Goal: Navigation & Orientation: Find specific page/section

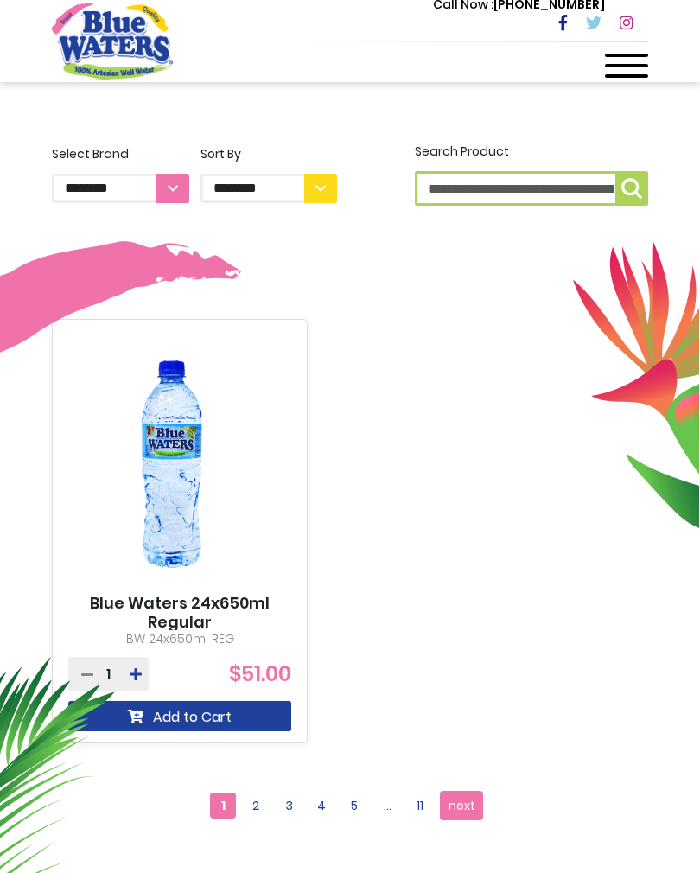
scroll to position [406, 0]
click at [463, 802] on span "next" at bounding box center [461, 805] width 27 height 26
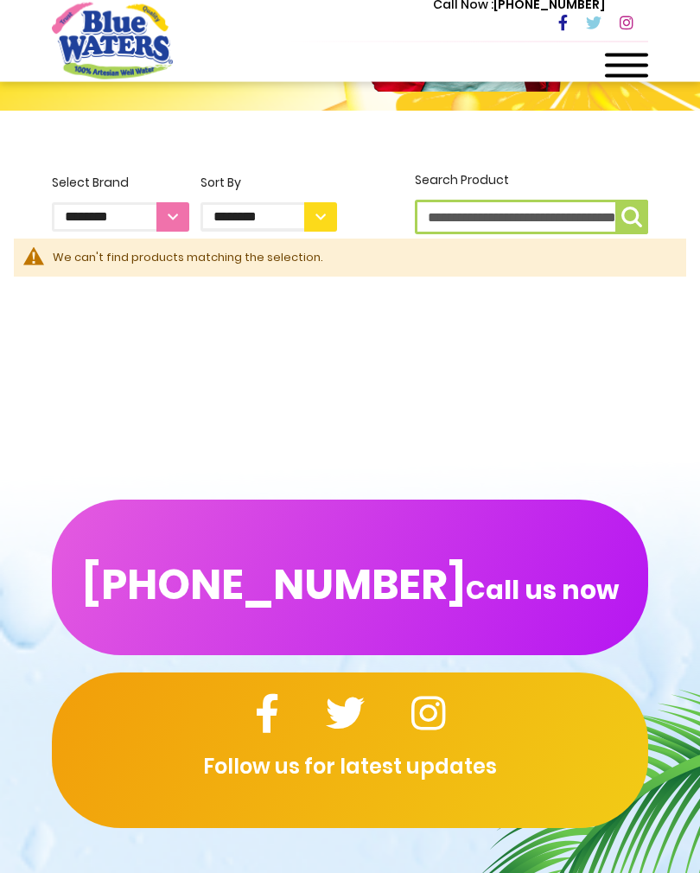
click at [175, 221] on select "**********" at bounding box center [120, 216] width 137 height 29
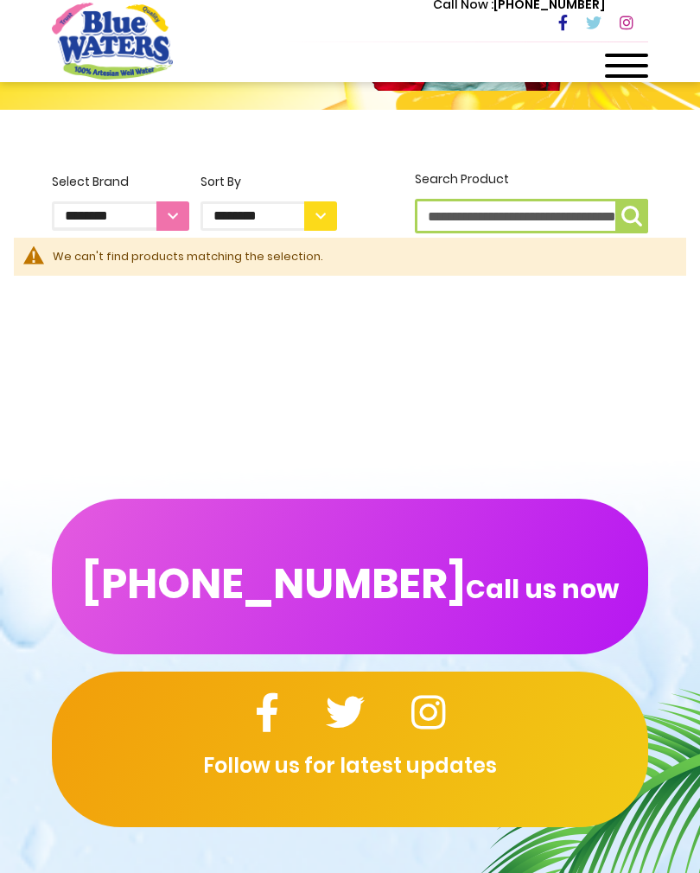
click at [317, 223] on select "**********" at bounding box center [268, 215] width 137 height 29
click at [321, 219] on select "**********" at bounding box center [268, 215] width 137 height 29
select select "****"
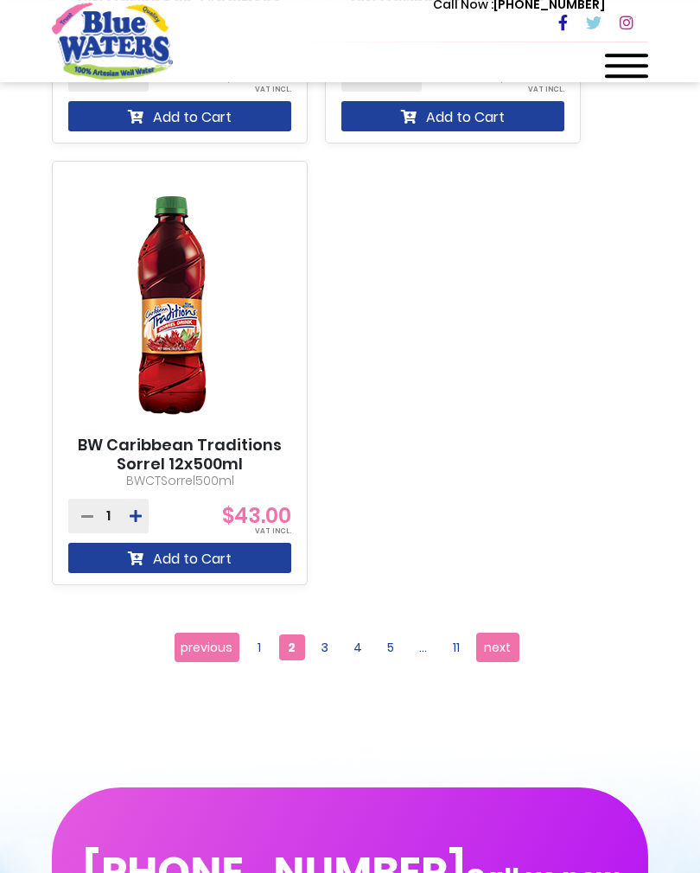
scroll to position [1445, 0]
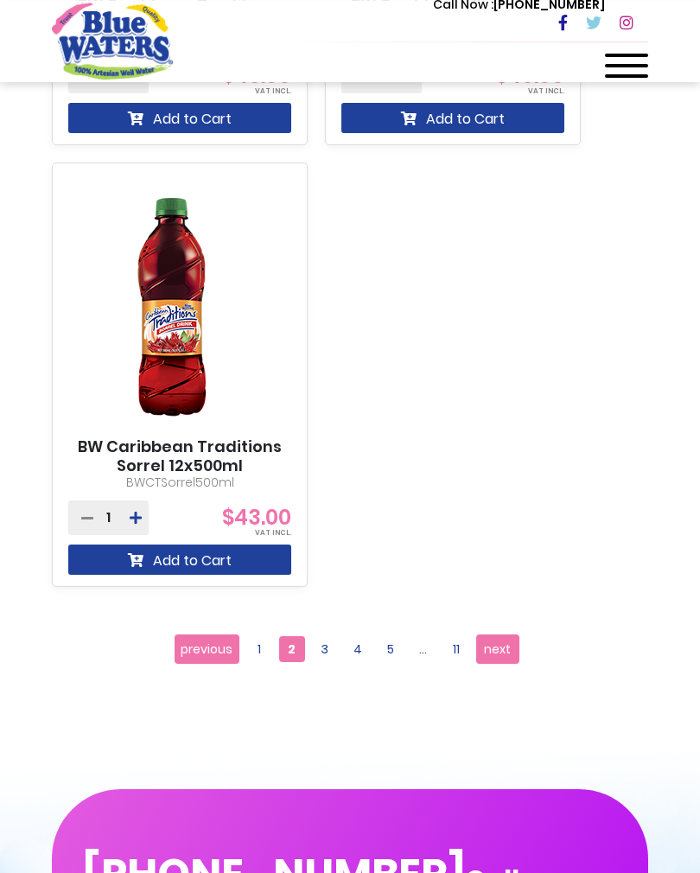
click at [265, 641] on span "1" at bounding box center [259, 649] width 26 height 26
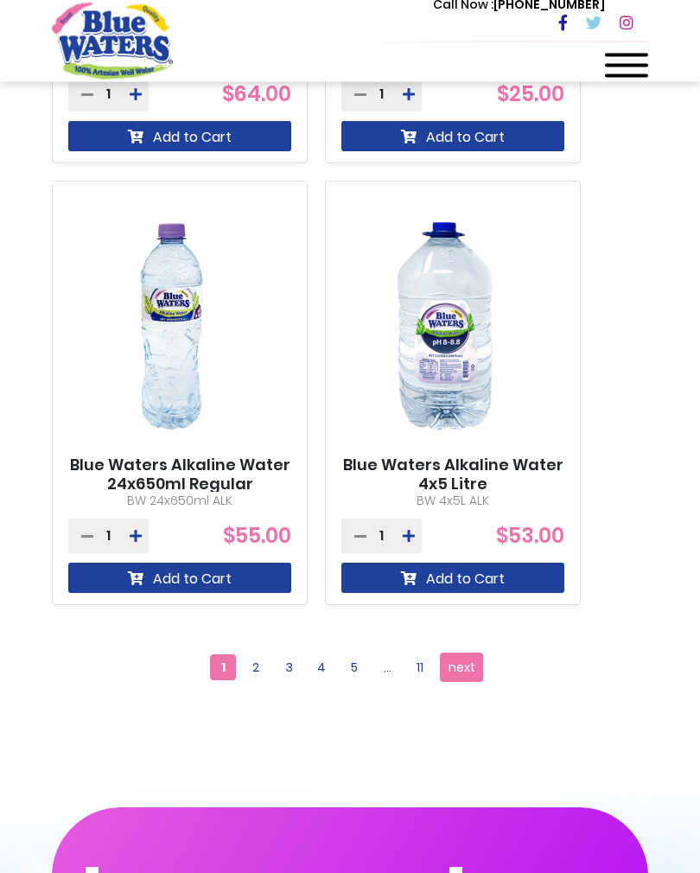
scroll to position [2325, 0]
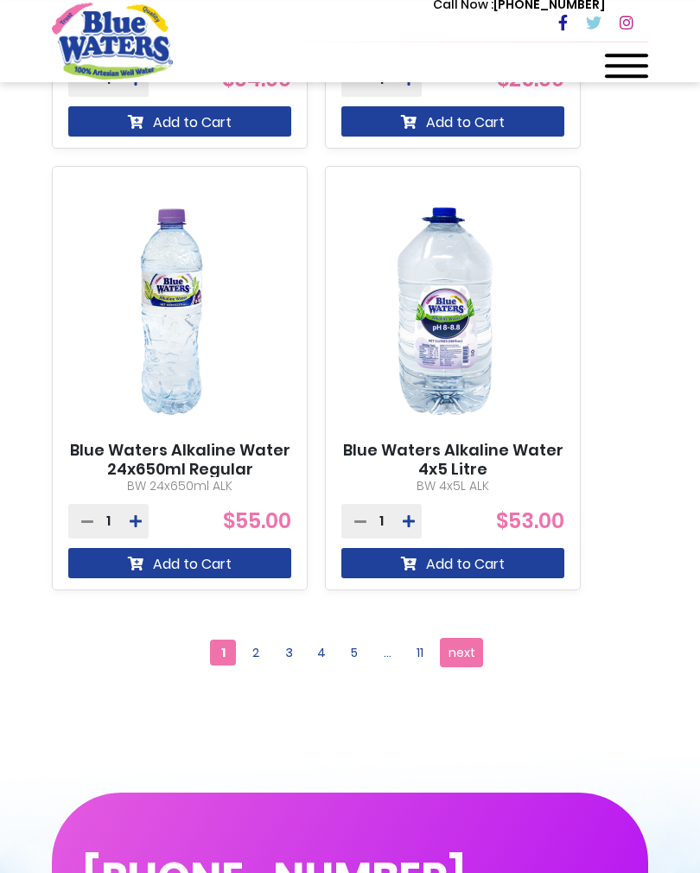
click at [258, 653] on span "2" at bounding box center [256, 652] width 26 height 26
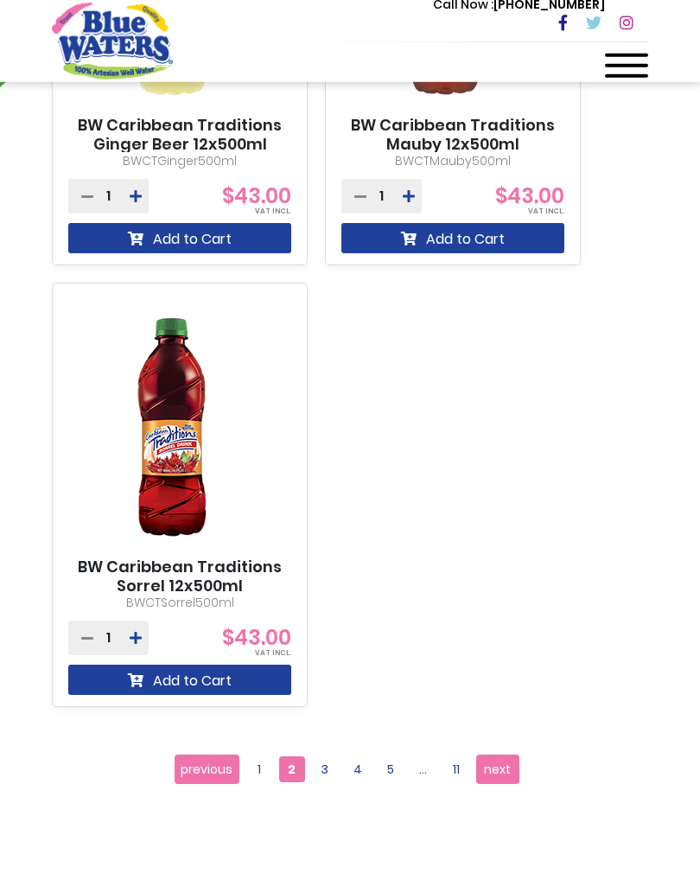
scroll to position [1359, 0]
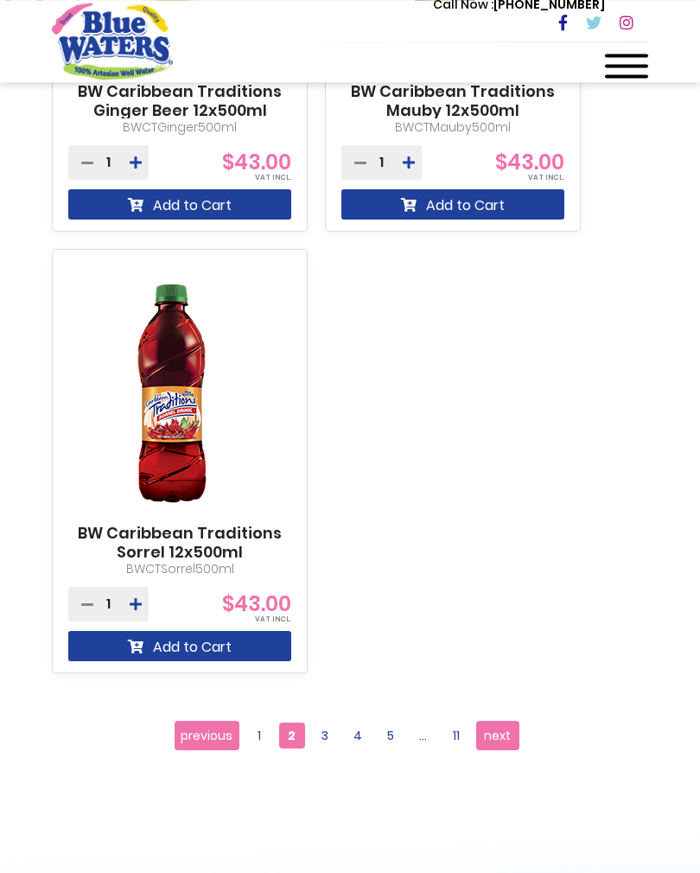
click at [325, 733] on span "3" at bounding box center [325, 735] width 26 height 26
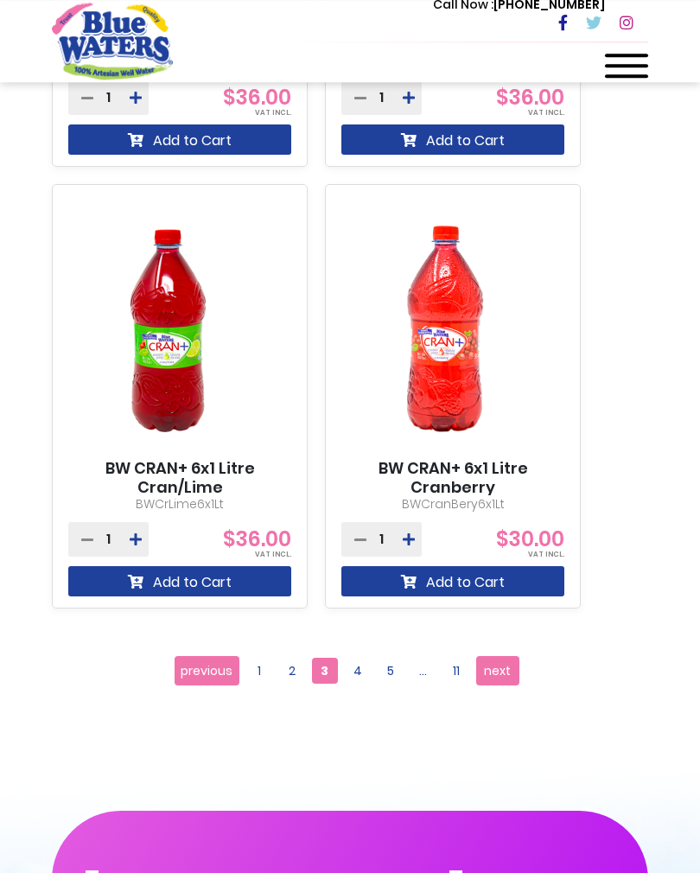
scroll to position [2834, 0]
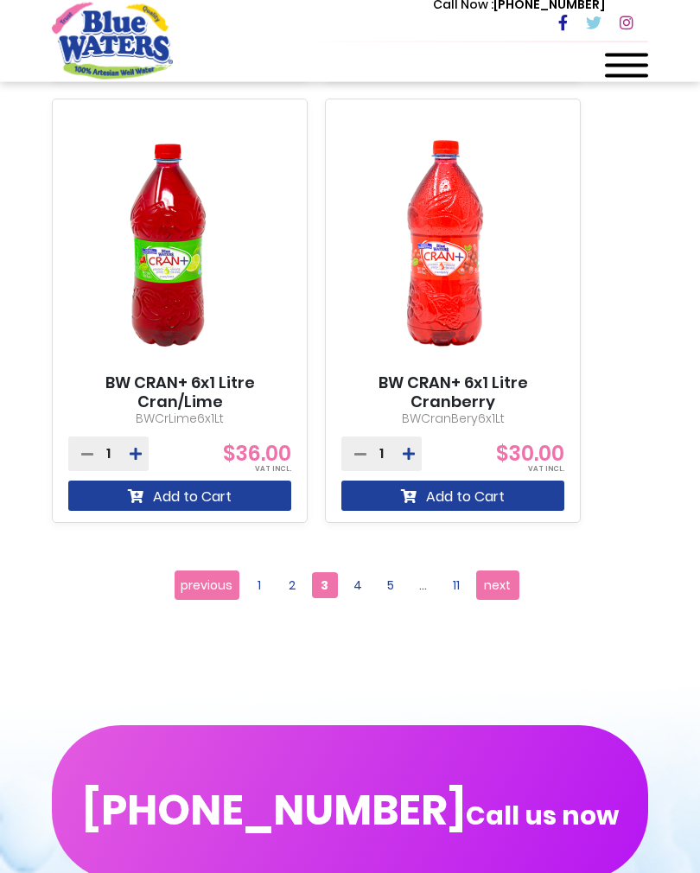
click at [355, 594] on span "4" at bounding box center [358, 585] width 26 height 26
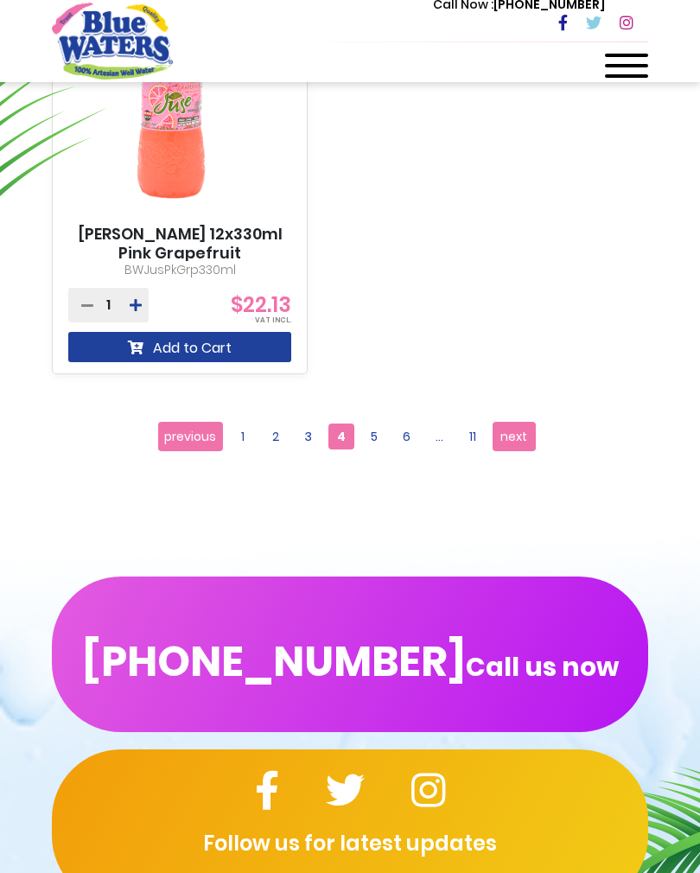
scroll to position [1218, 0]
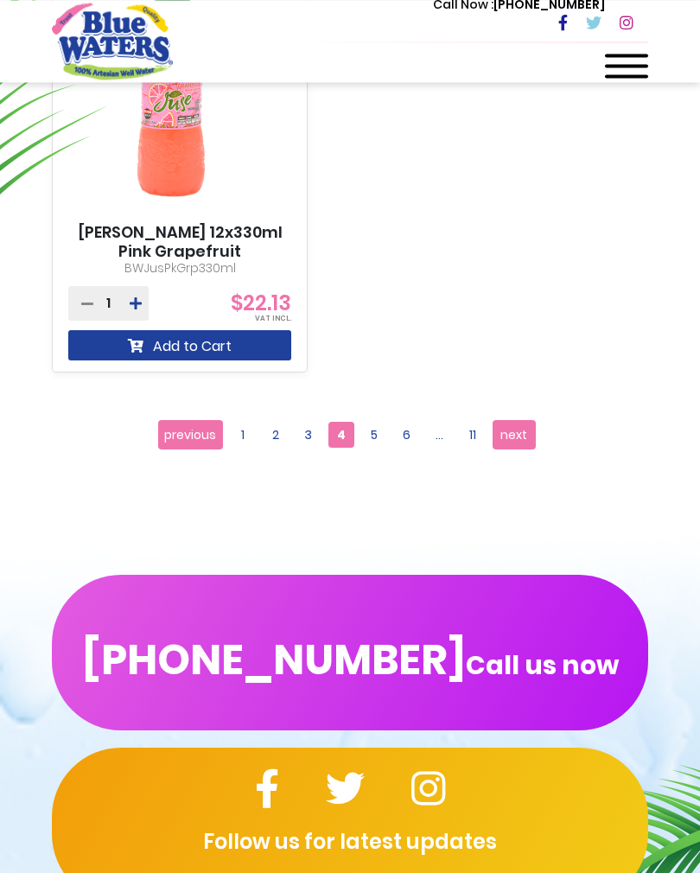
click at [374, 433] on span "5" at bounding box center [374, 435] width 26 height 26
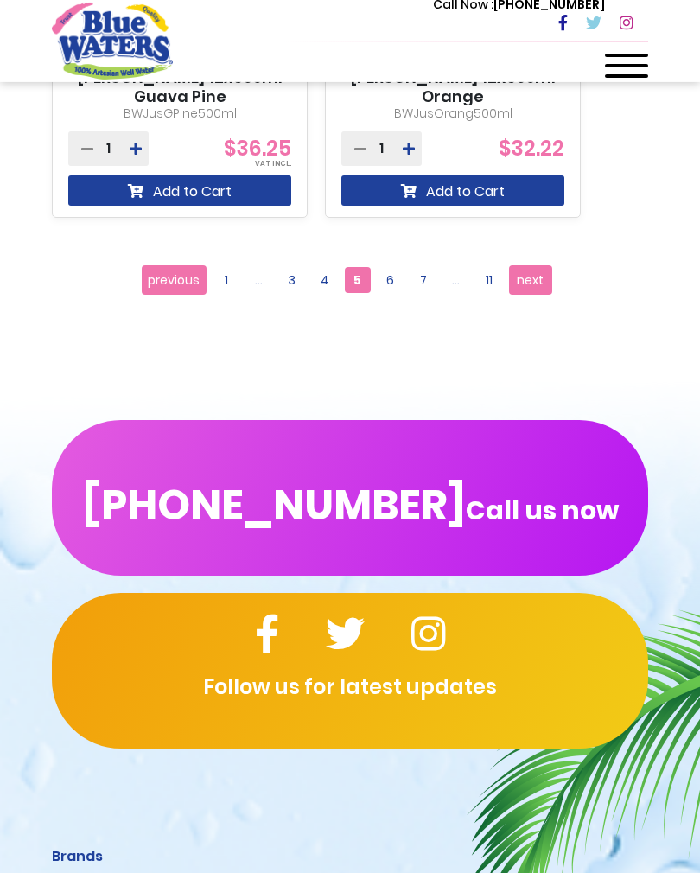
scroll to position [1374, 0]
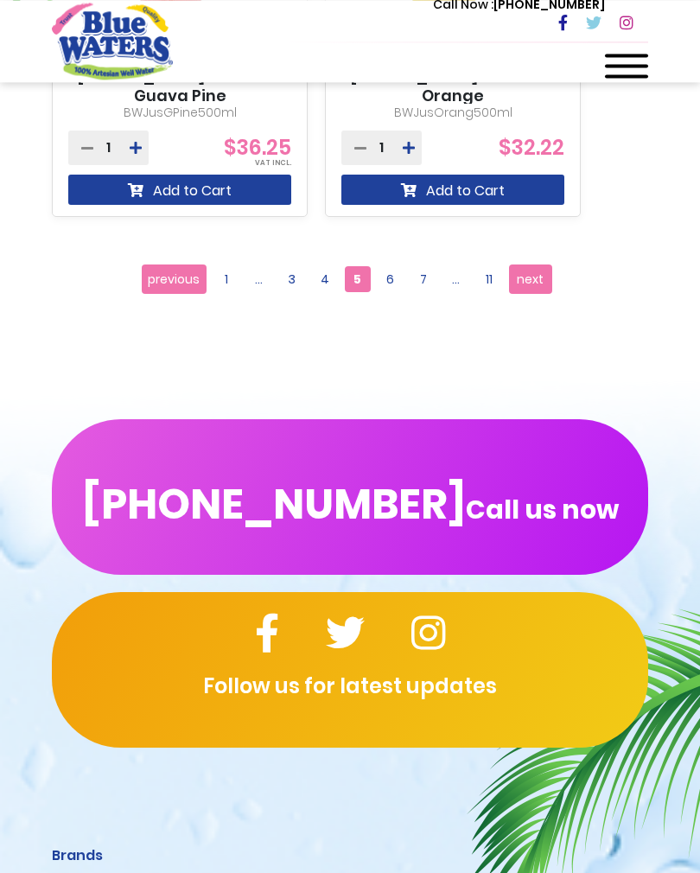
click at [393, 285] on span "6" at bounding box center [391, 279] width 26 height 26
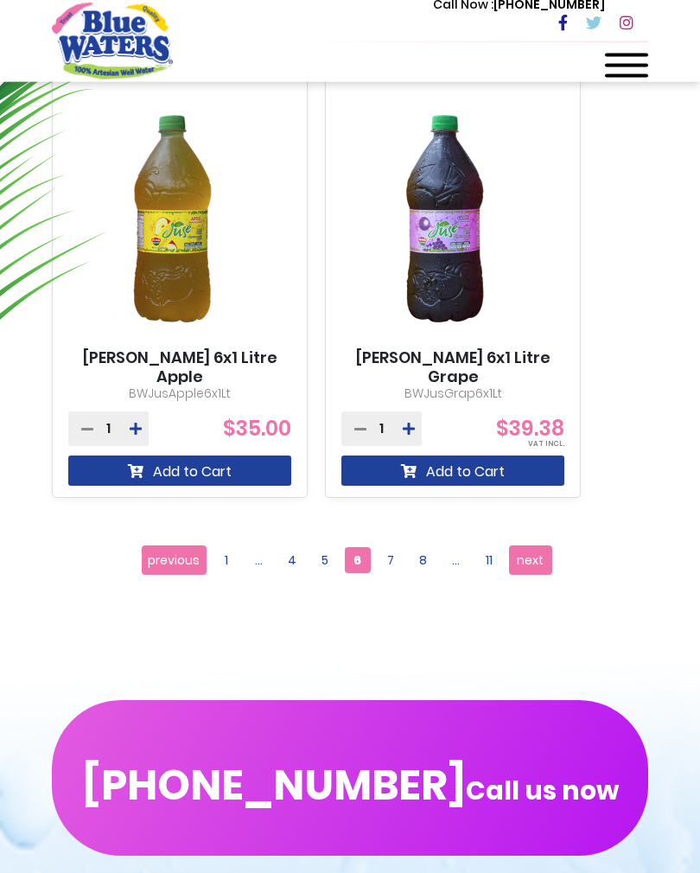
scroll to position [1095, 0]
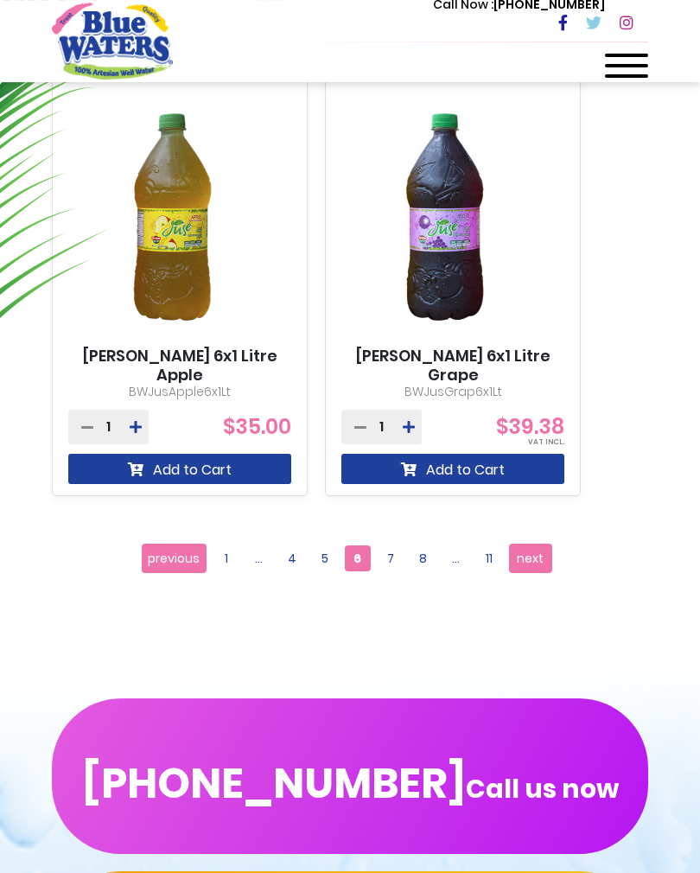
click at [389, 560] on span "7" at bounding box center [391, 558] width 26 height 26
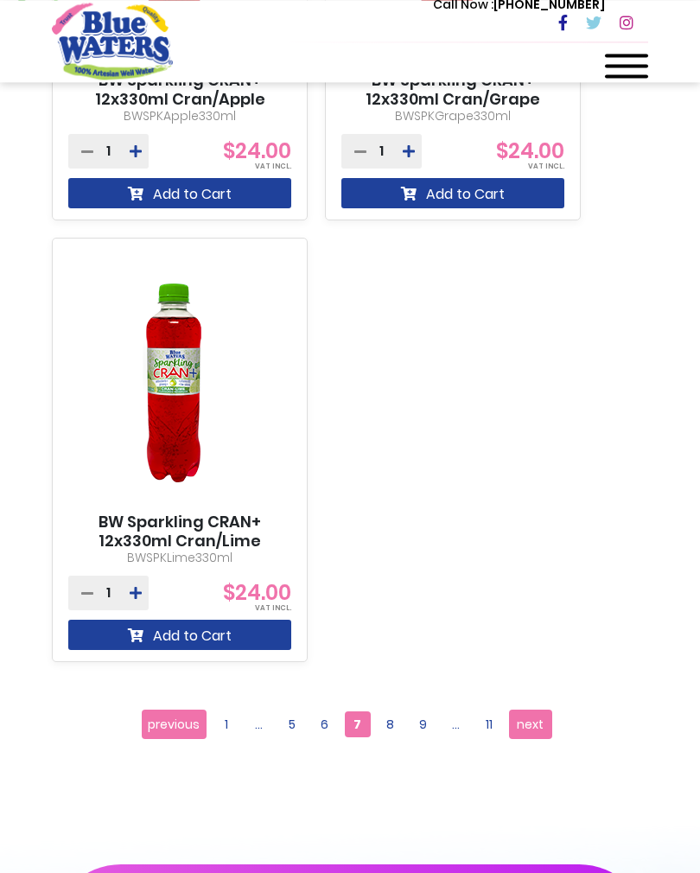
scroll to position [1382, 0]
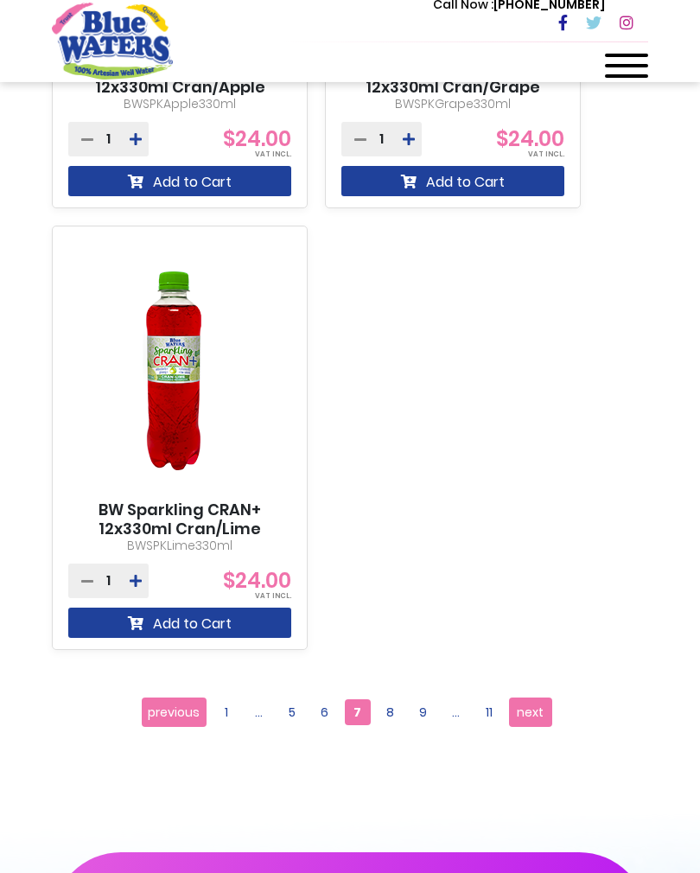
click at [389, 704] on span "8" at bounding box center [391, 712] width 26 height 26
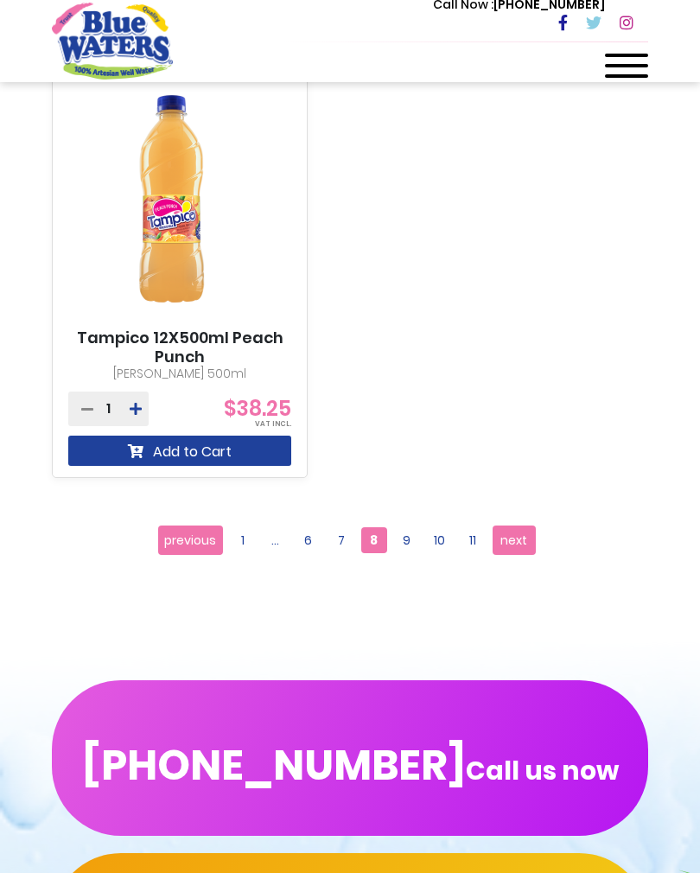
scroll to position [2468, 0]
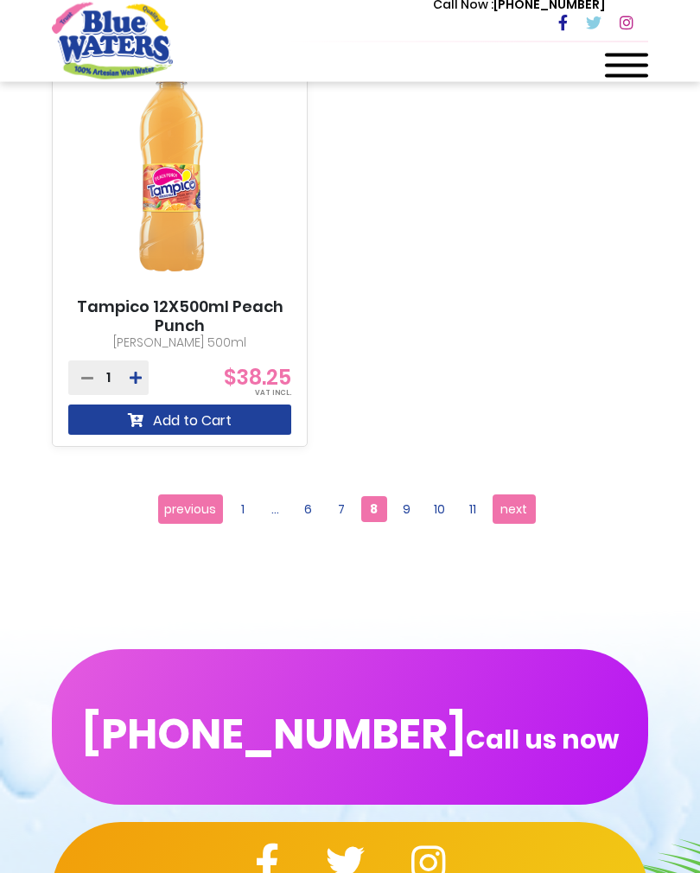
click at [411, 507] on span "9" at bounding box center [407, 509] width 26 height 26
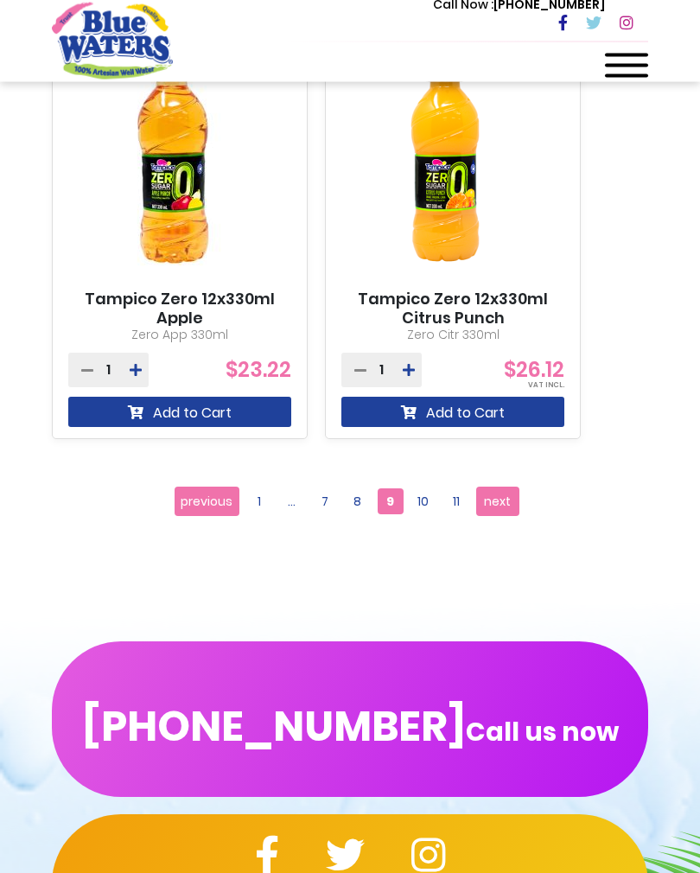
scroll to position [2501, 0]
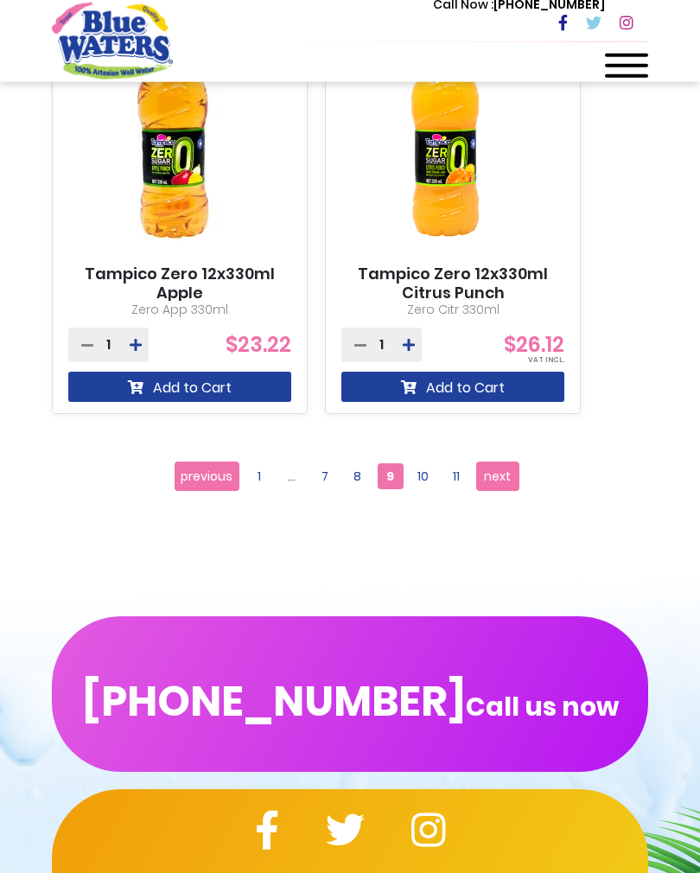
click at [422, 478] on span "10" at bounding box center [423, 476] width 26 height 26
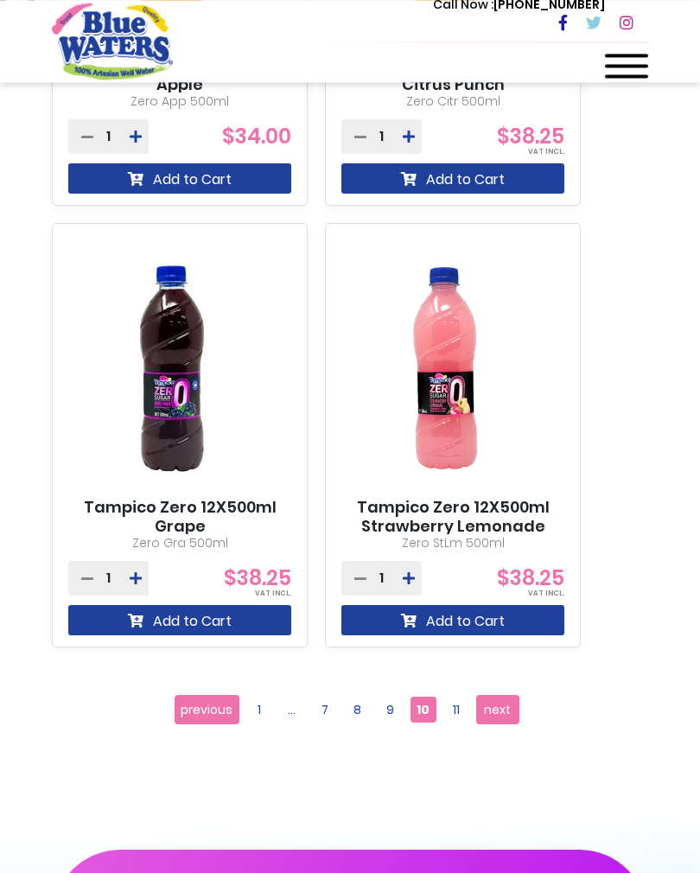
scroll to position [1457, 0]
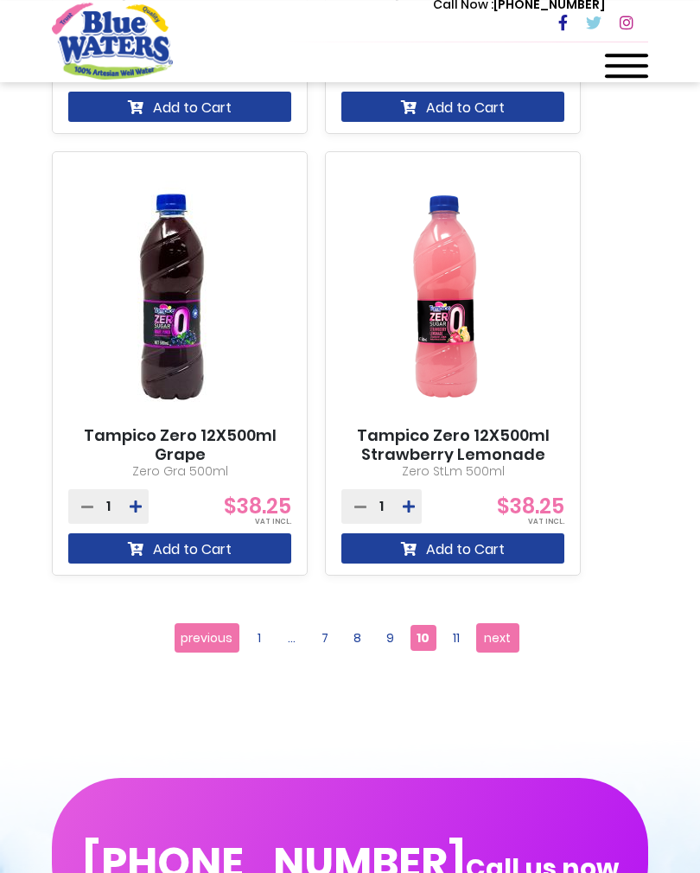
click at [456, 638] on span "11" at bounding box center [456, 638] width 26 height 26
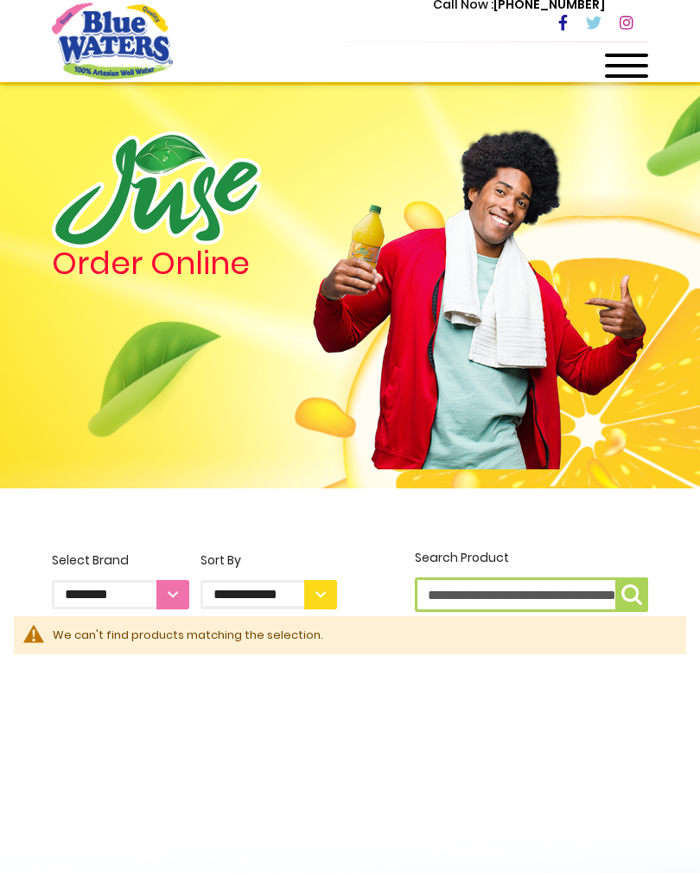
click at [176, 596] on select "**********" at bounding box center [120, 594] width 137 height 29
select select "**********"
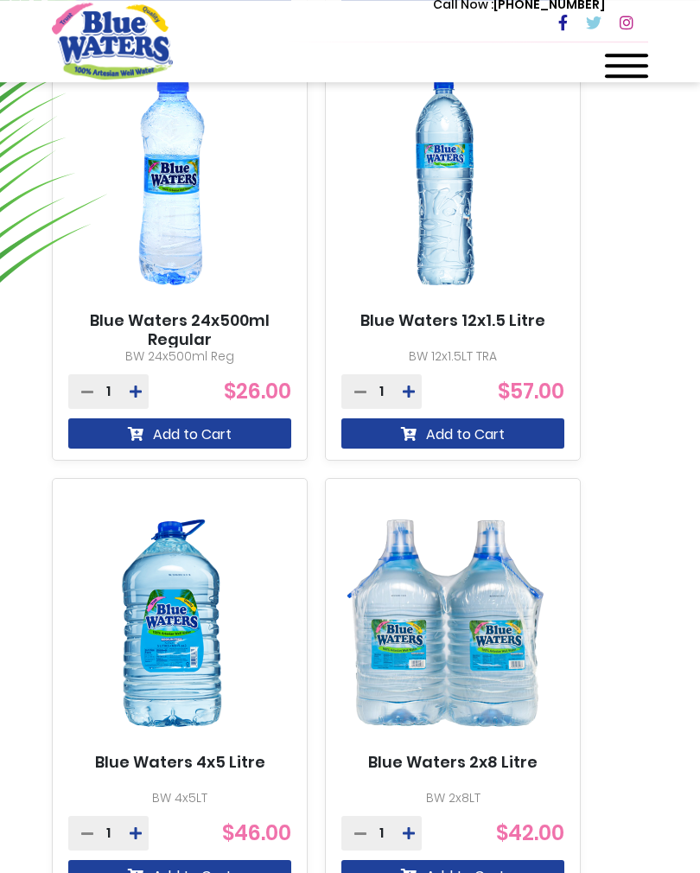
scroll to position [1137, 0]
